Goal: Transaction & Acquisition: Purchase product/service

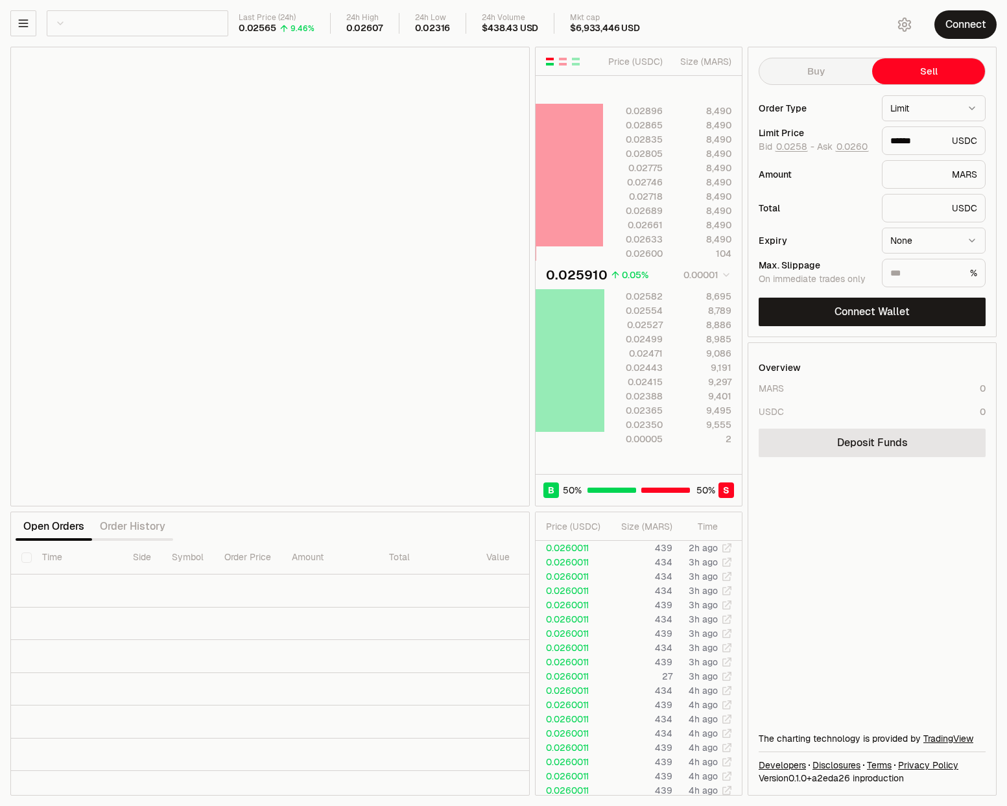
scroll to position [0, 204]
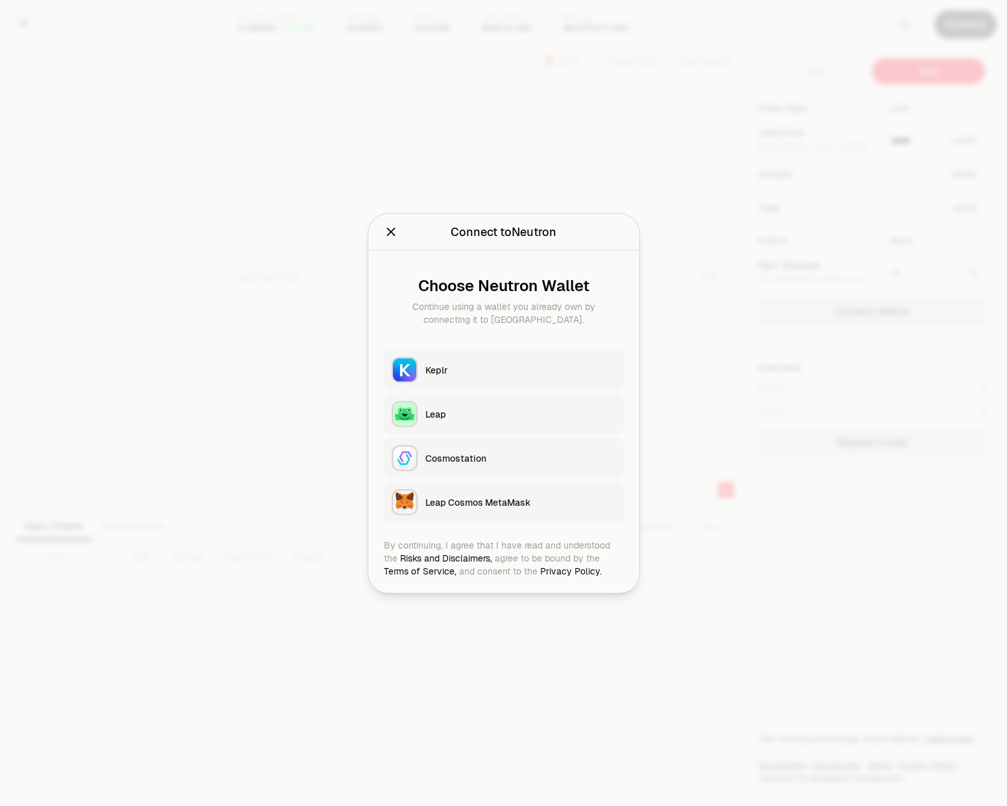
click at [457, 372] on div "Keplr" at bounding box center [520, 369] width 191 height 13
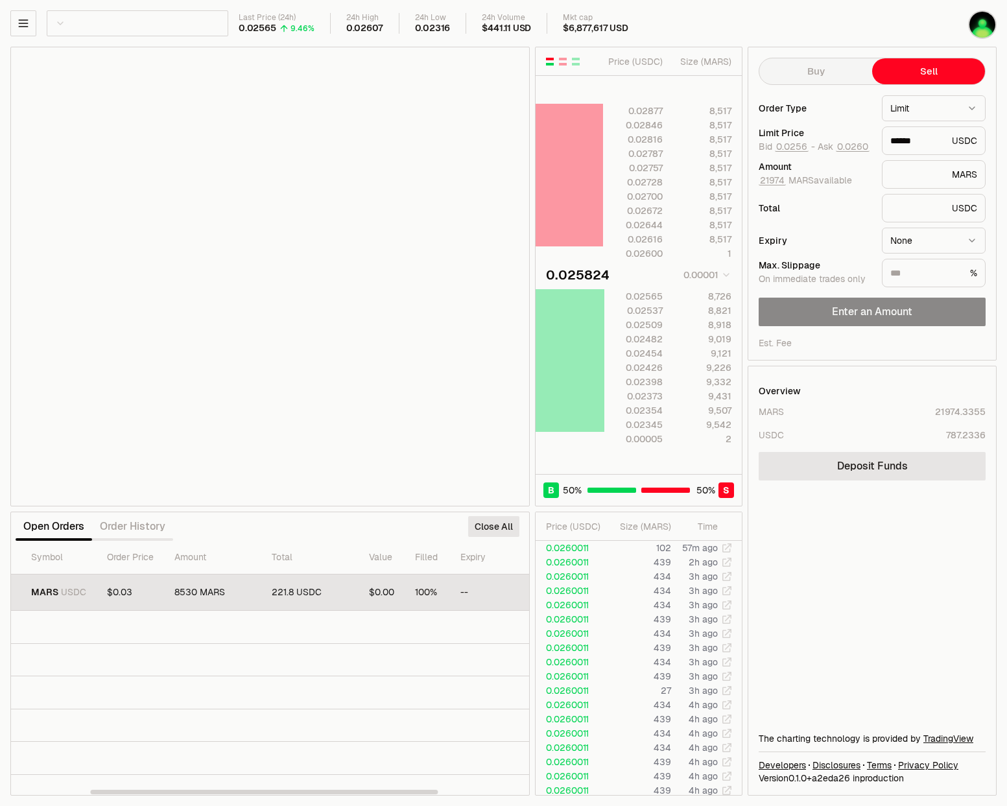
scroll to position [0, 252]
click at [480, 593] on button "Withdraw" at bounding box center [491, 592] width 55 height 21
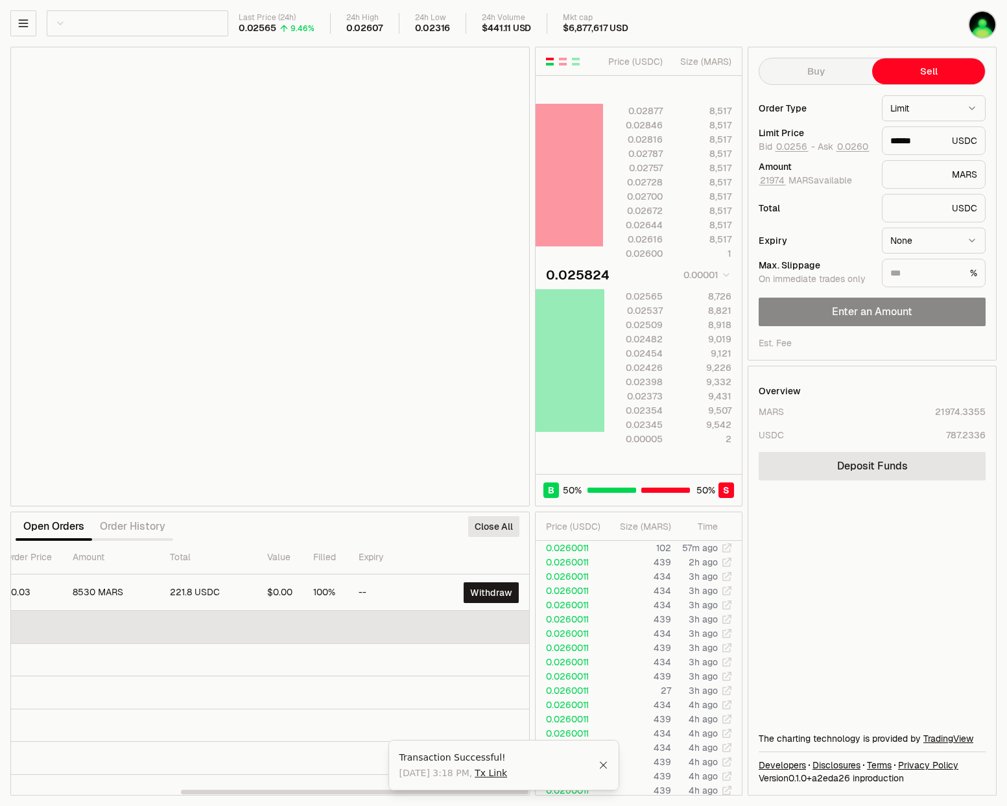
click at [397, 629] on td at bounding box center [144, 627] width 770 height 33
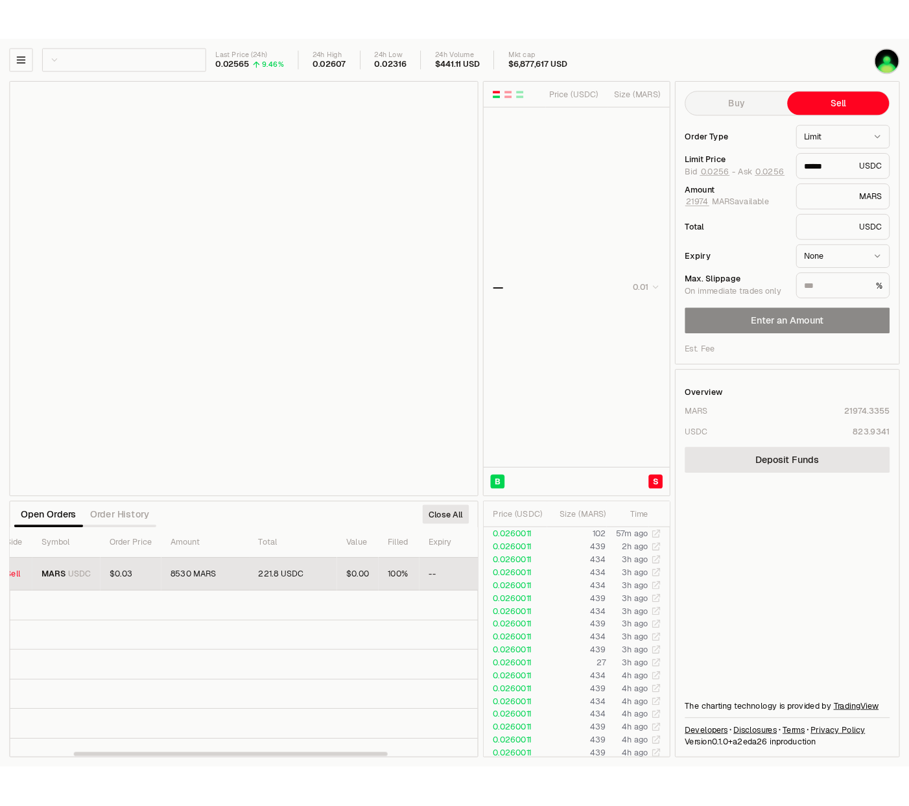
scroll to position [0, 252]
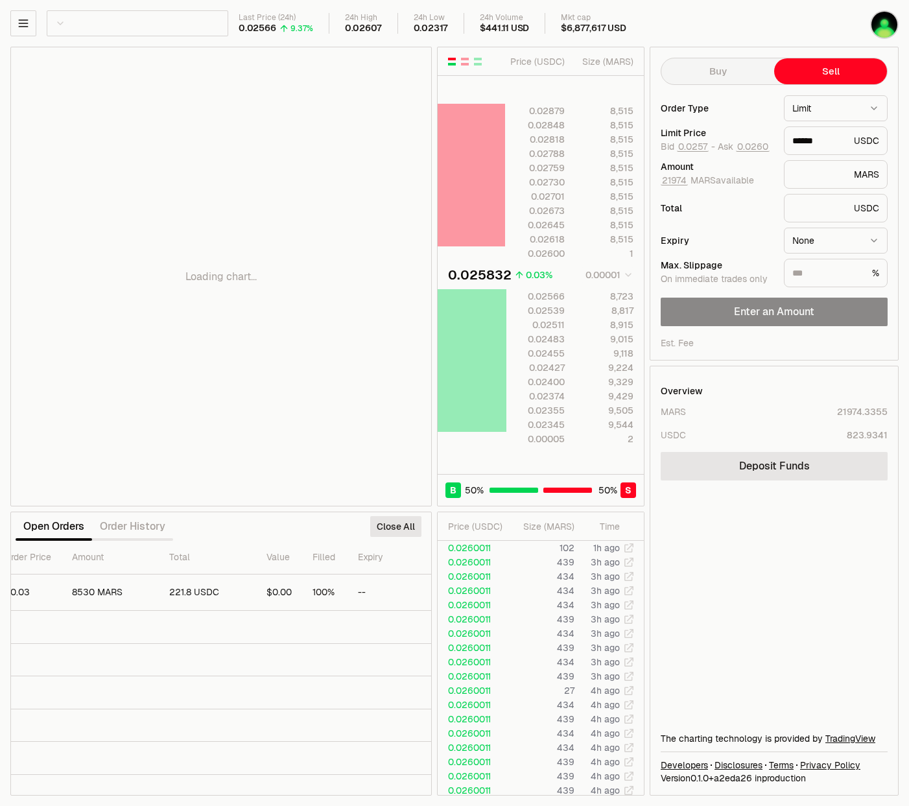
click at [322, 142] on div "Loading chart..." at bounding box center [221, 276] width 420 height 458
